Goal: Task Accomplishment & Management: Use online tool/utility

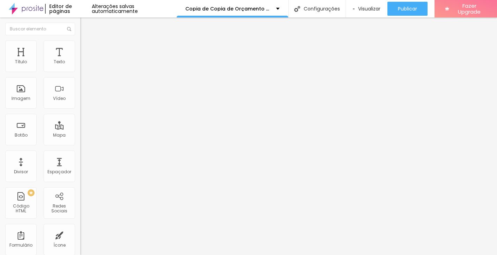
click at [123, 254] on div at bounding box center [248, 259] width 497 height 0
click at [86, 24] on img "button" at bounding box center [89, 26] width 6 height 6
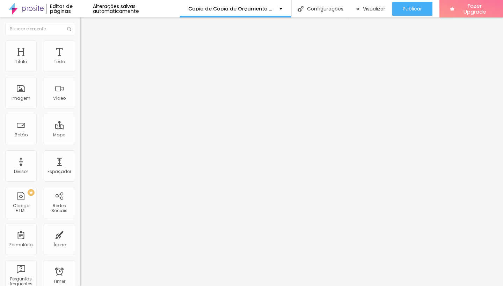
click at [119, 254] on div at bounding box center [251, 290] width 503 height 0
click at [86, 27] on img "button" at bounding box center [89, 26] width 6 height 6
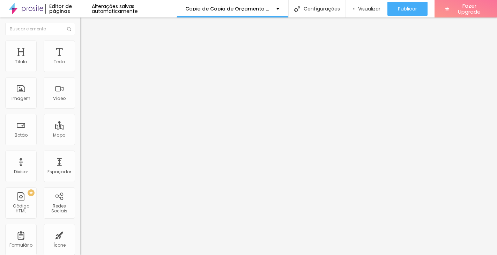
click at [411, 8] on span "Publicar" at bounding box center [407, 9] width 19 height 6
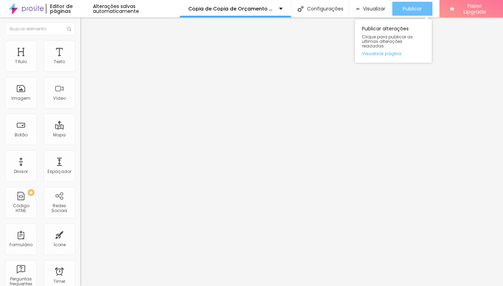
click at [418, 8] on span "Publicar" at bounding box center [411, 9] width 19 height 6
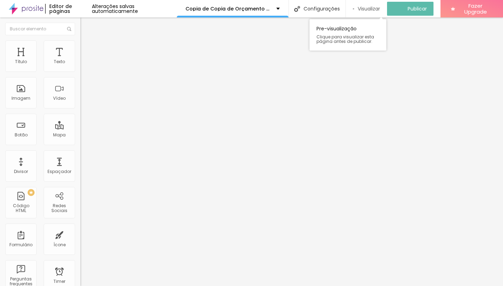
click at [372, 10] on span "Visualizar" at bounding box center [368, 9] width 22 height 6
